Goal: Find contact information: Find contact information

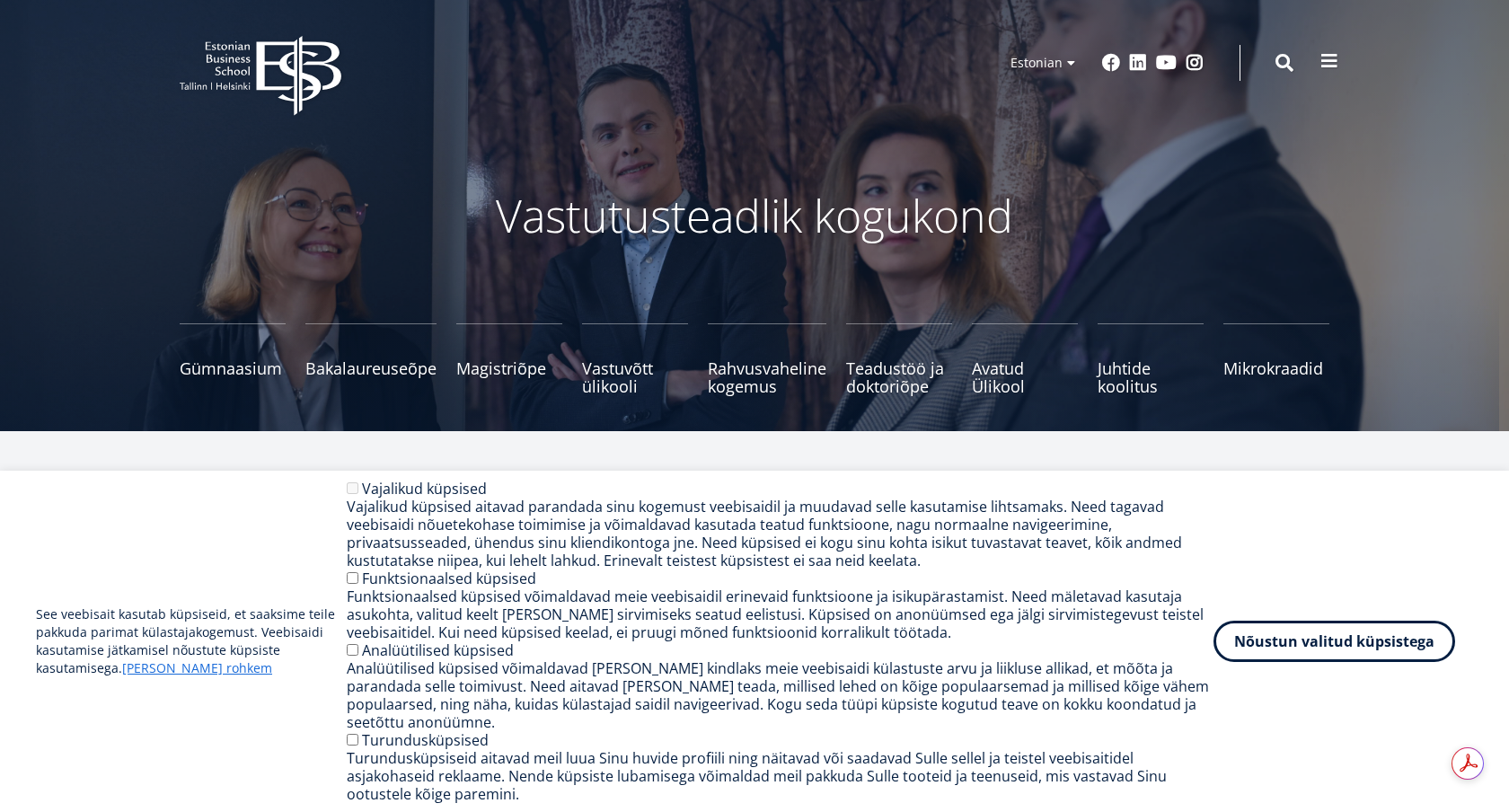
click at [1327, 69] on span at bounding box center [1329, 61] width 18 height 18
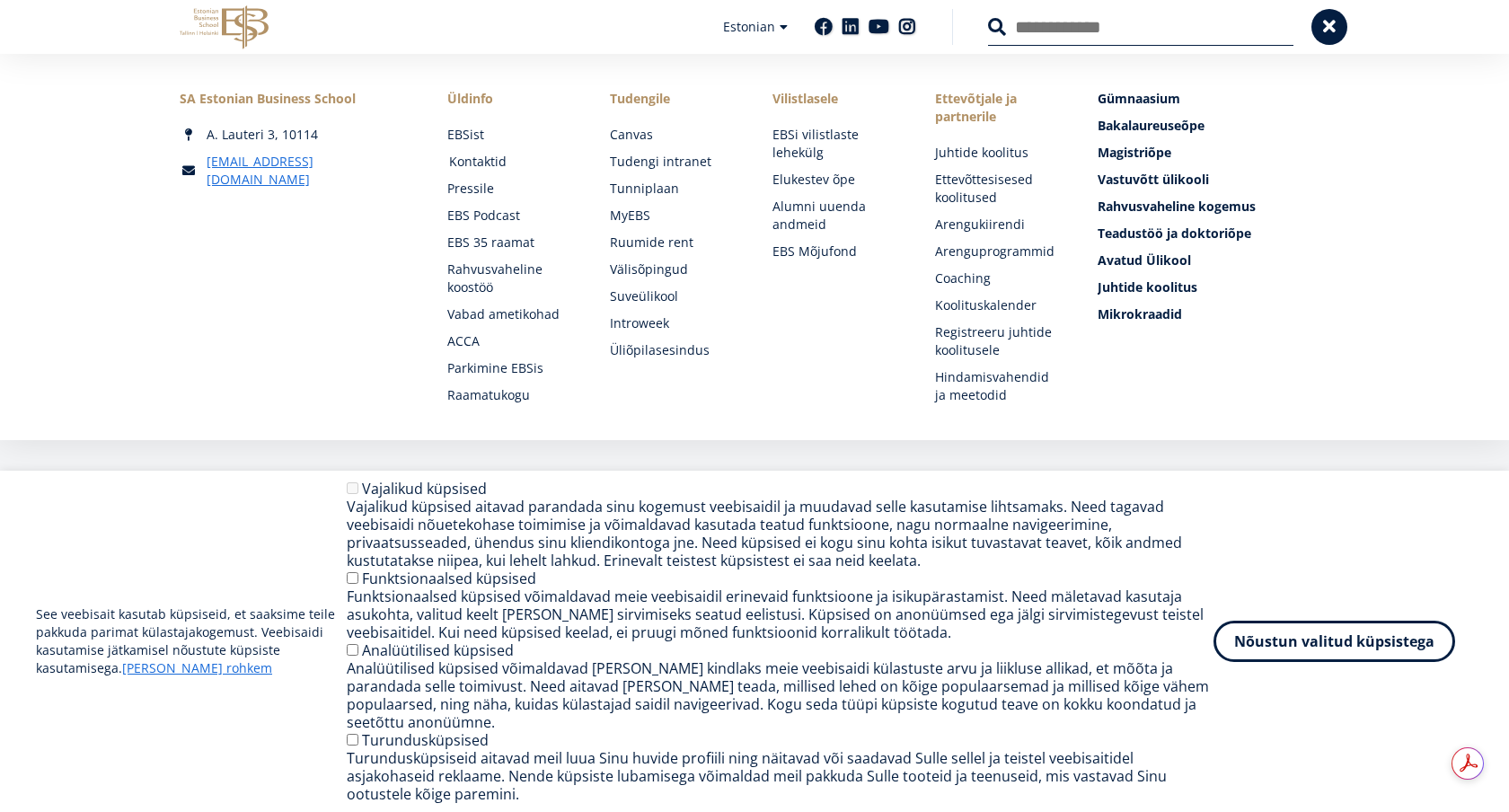
click at [494, 163] on link "Kontaktid" at bounding box center [512, 161] width 127 height 18
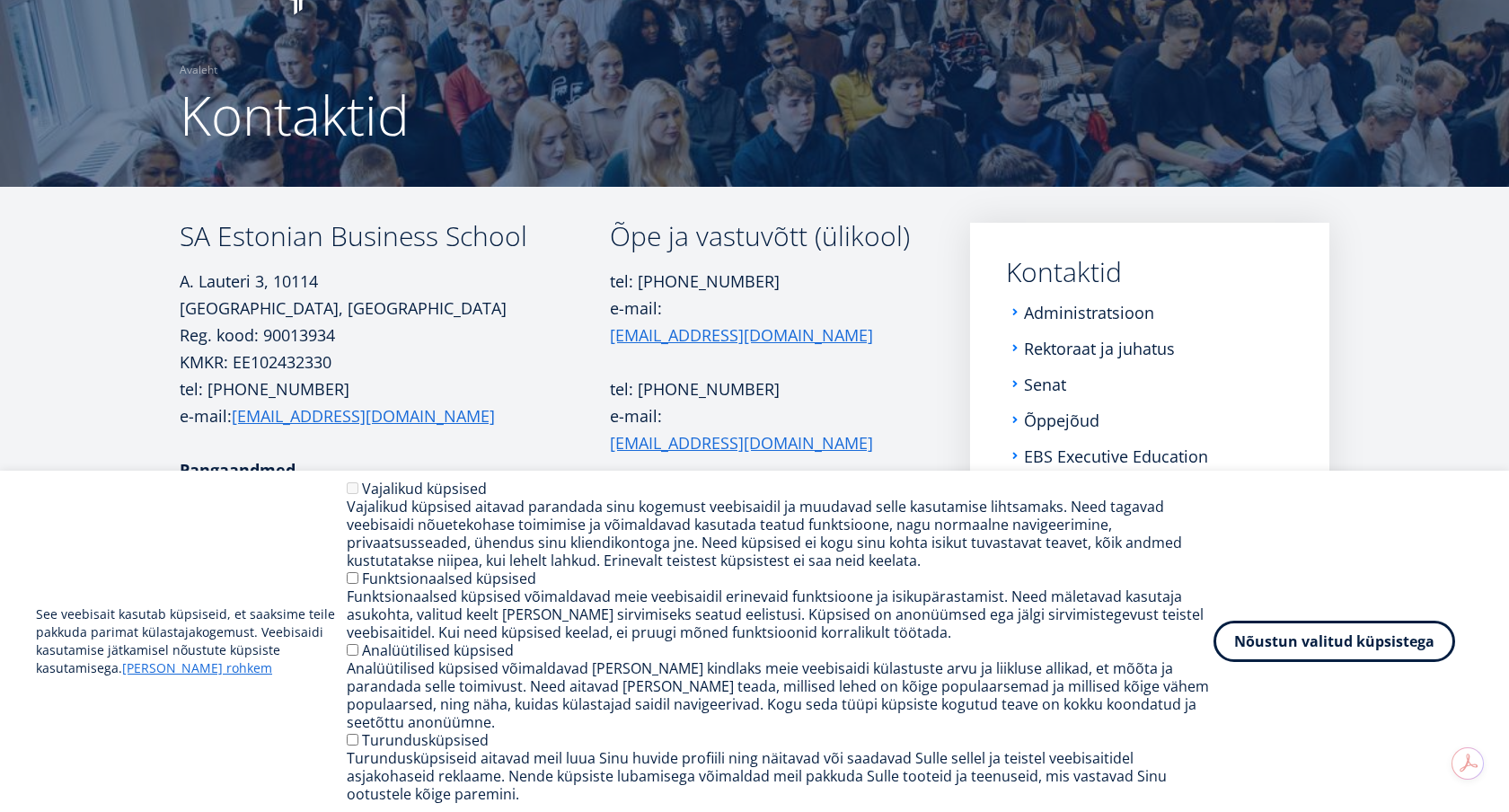
scroll to position [126, 0]
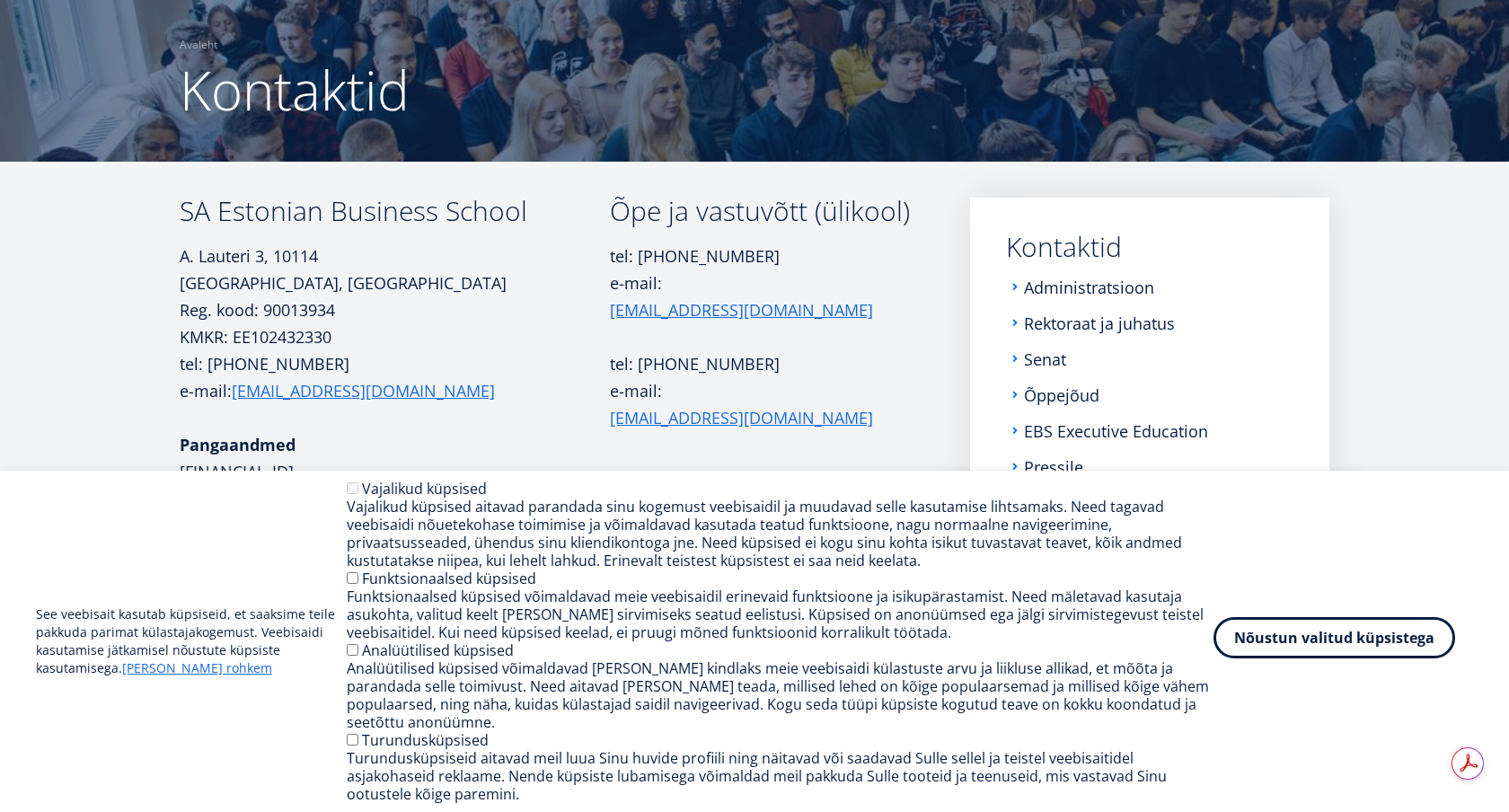
click at [1261, 649] on button "Nõustun valitud küpsistega" at bounding box center [1335, 638] width 242 height 41
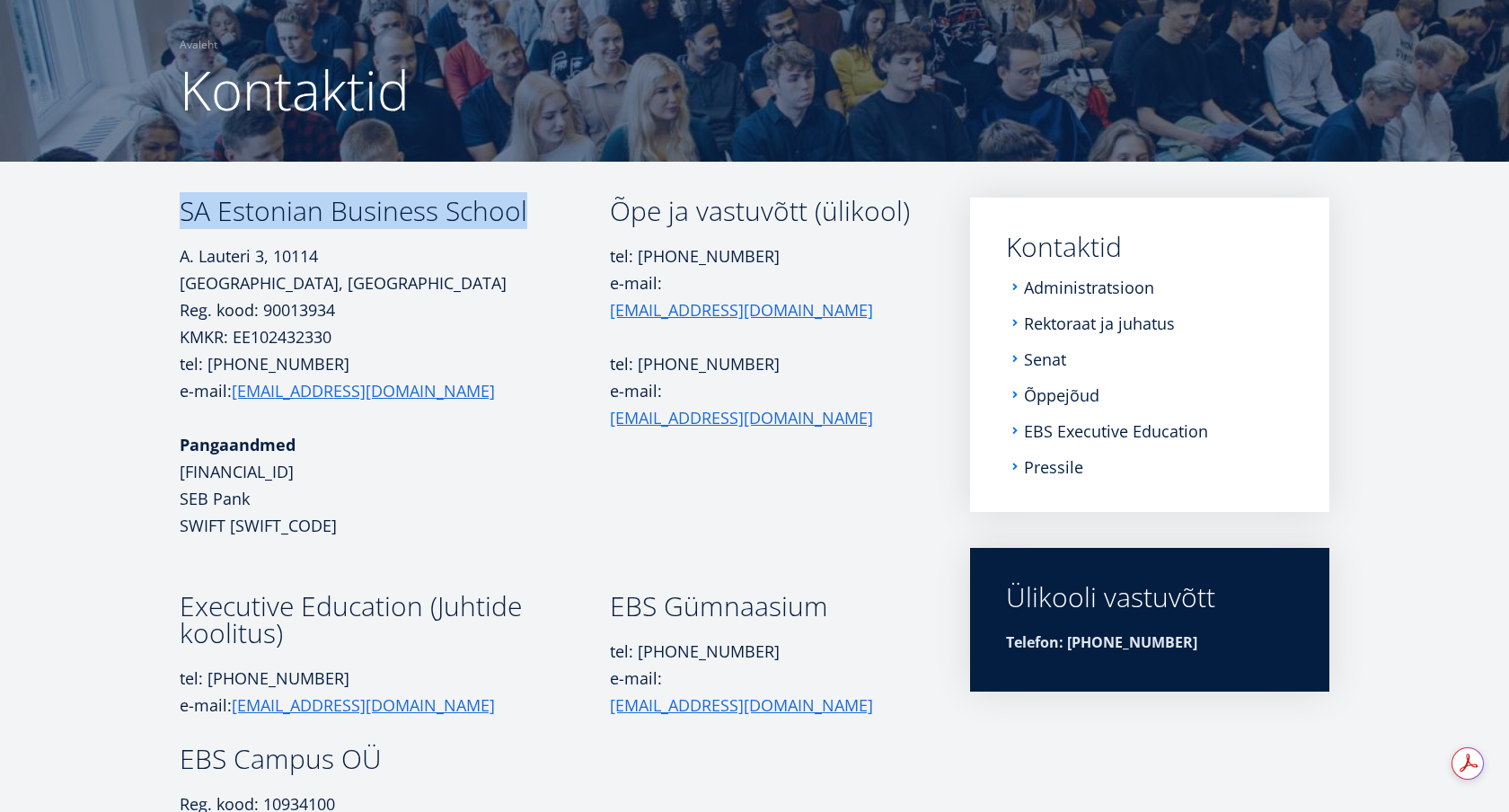
drag, startPoint x: 533, startPoint y: 222, endPoint x: 181, endPoint y: 219, distance: 352.0
click at [181, 219] on h3 "SA Estonian Business School" at bounding box center [394, 211] width 430 height 27
copy h3 "SA Estonian Business School"
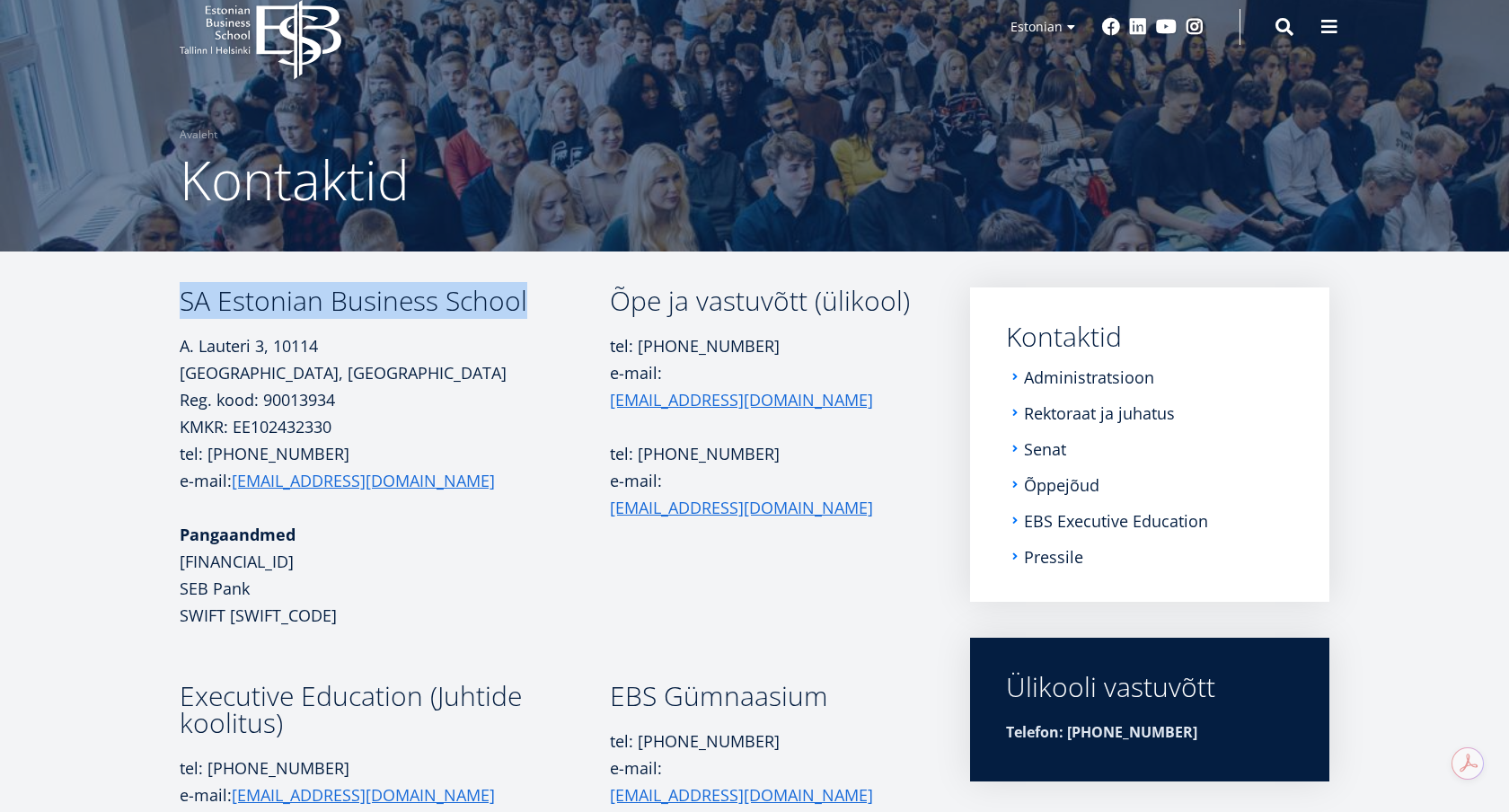
scroll to position [0, 0]
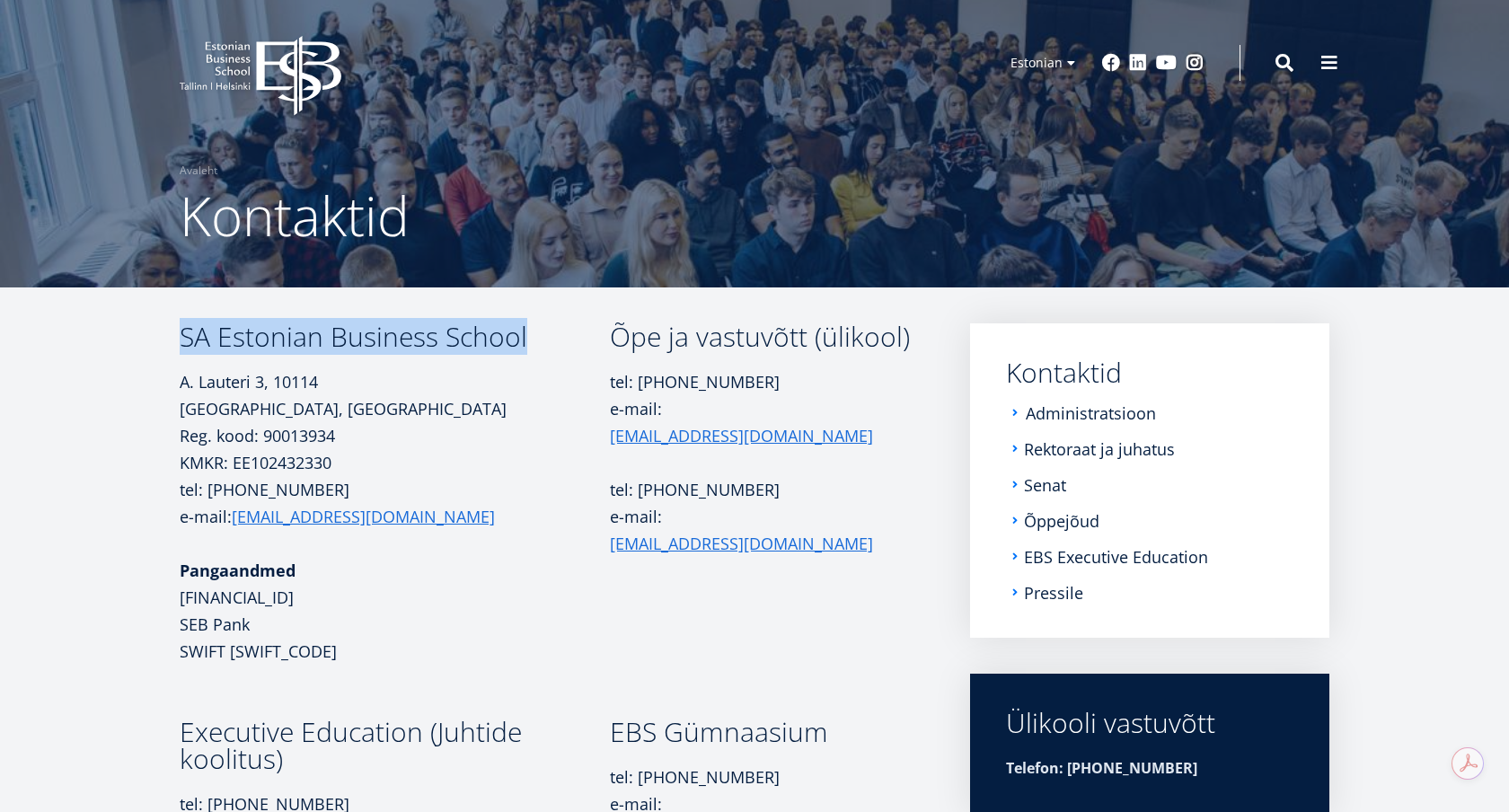
click at [1084, 413] on link "Administratsioon" at bounding box center [1090, 413] width 130 height 18
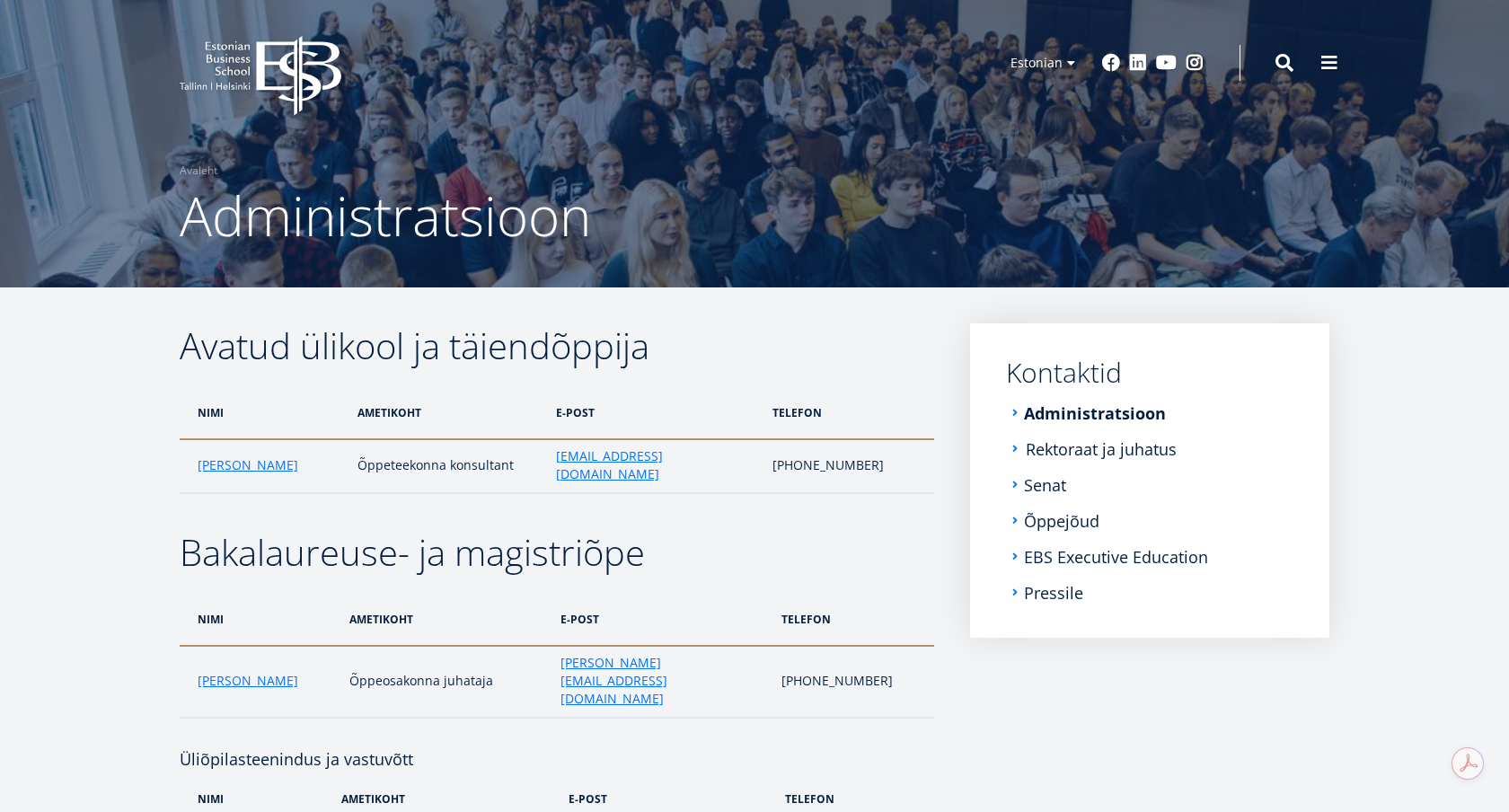
click at [1045, 455] on link "Rektoraat ja juhatus" at bounding box center [1100, 448] width 151 height 18
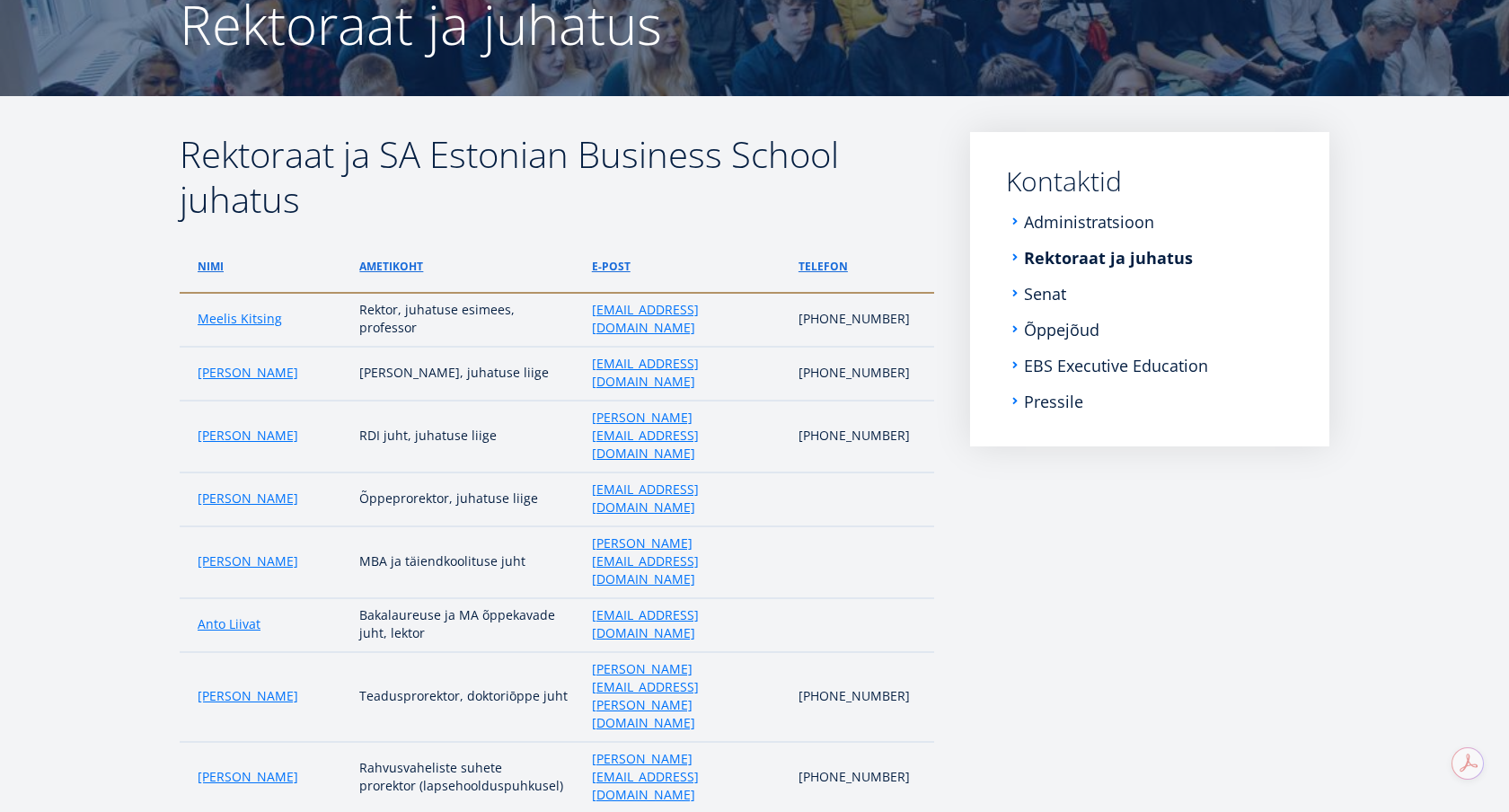
scroll to position [158, 0]
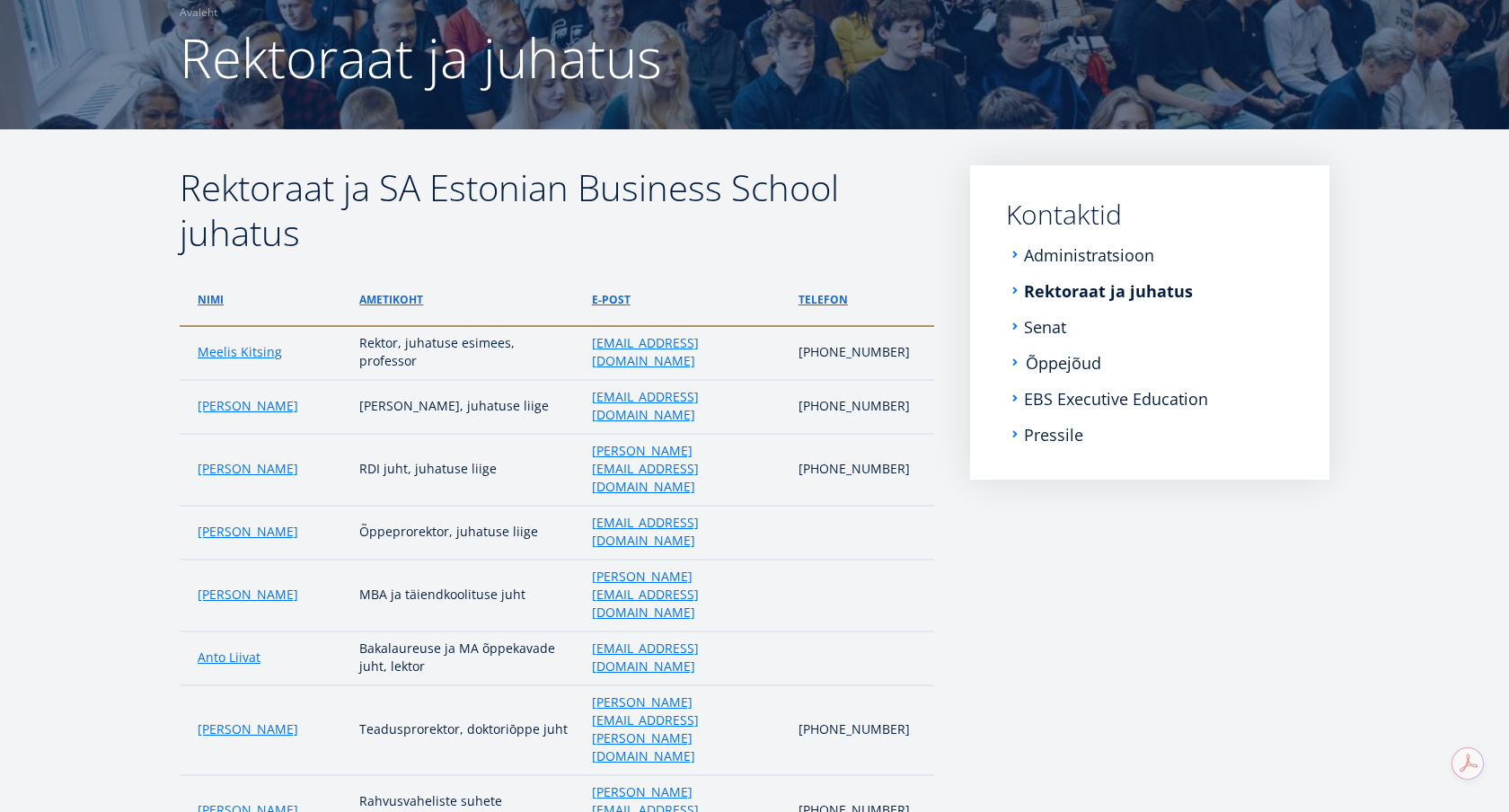
click at [1062, 364] on link "Õppejõud" at bounding box center [1063, 362] width 75 height 18
click at [1046, 257] on link "Administratsioon" at bounding box center [1090, 254] width 130 height 18
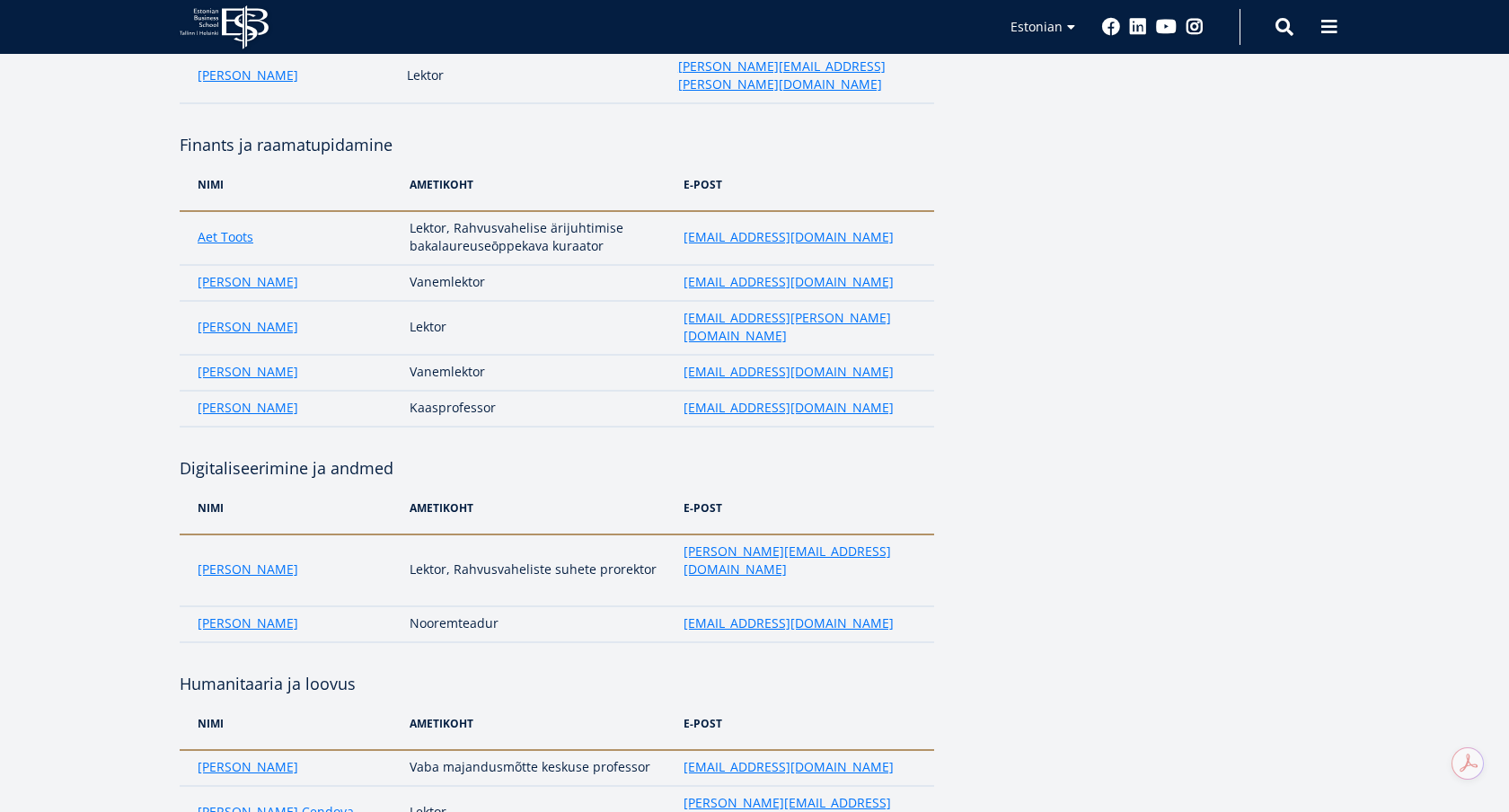
scroll to position [2892, 0]
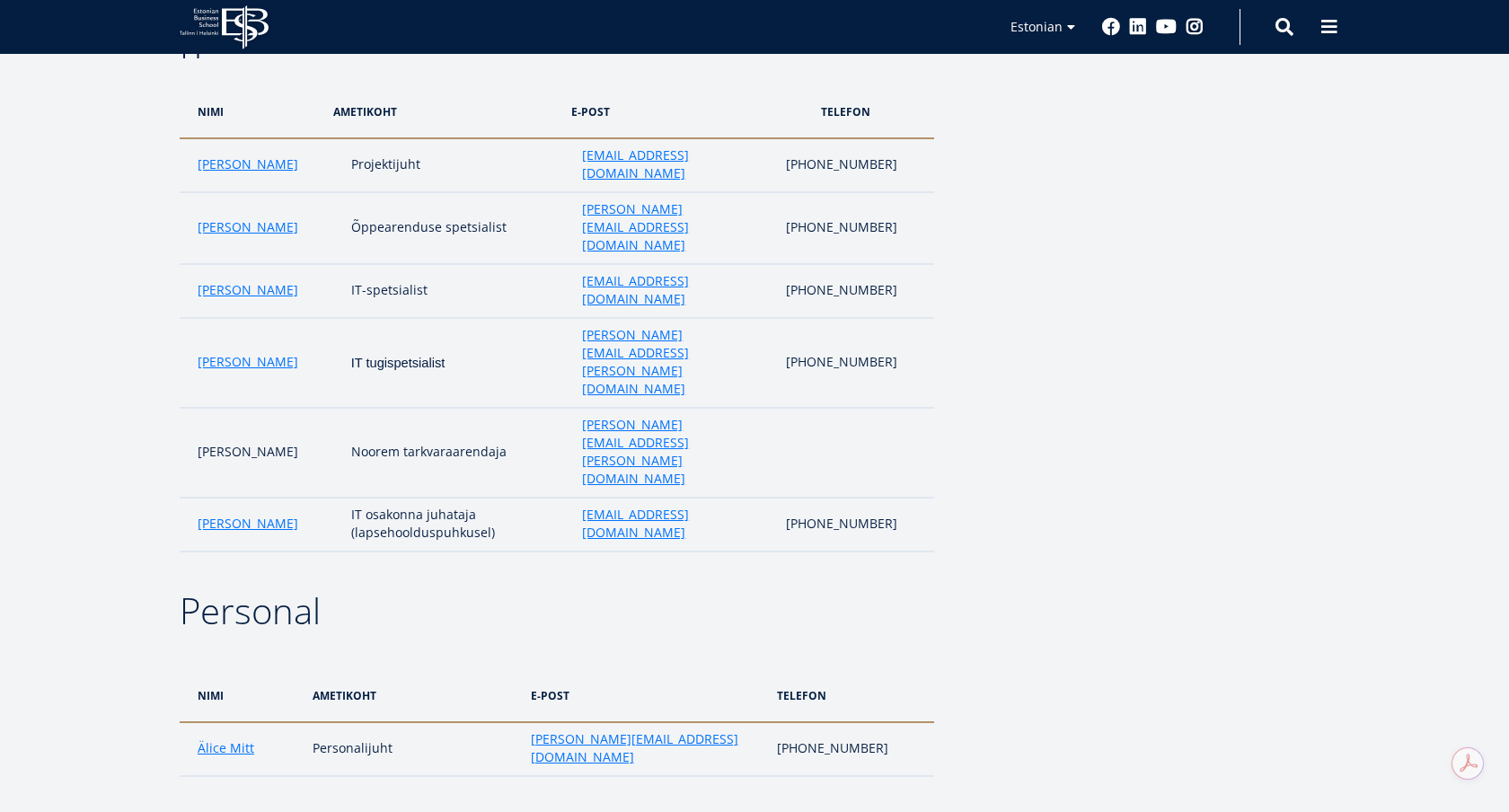
scroll to position [3929, 0]
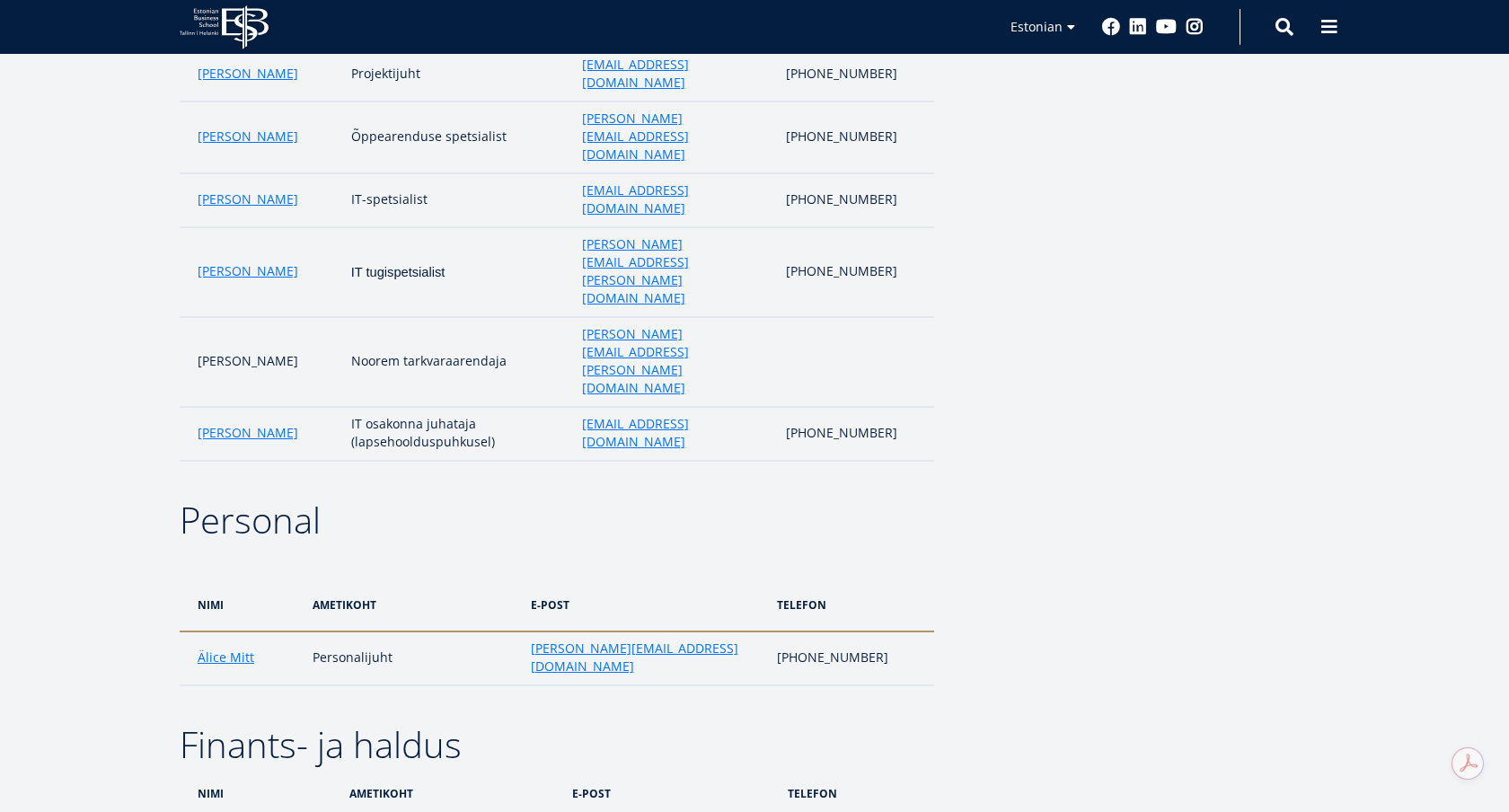
drag, startPoint x: 307, startPoint y: 378, endPoint x: 207, endPoint y: 376, distance: 100.0
copy link "[EMAIL_ADDRESS][DOMAIN_NAME]"
